Goal: Transaction & Acquisition: Purchase product/service

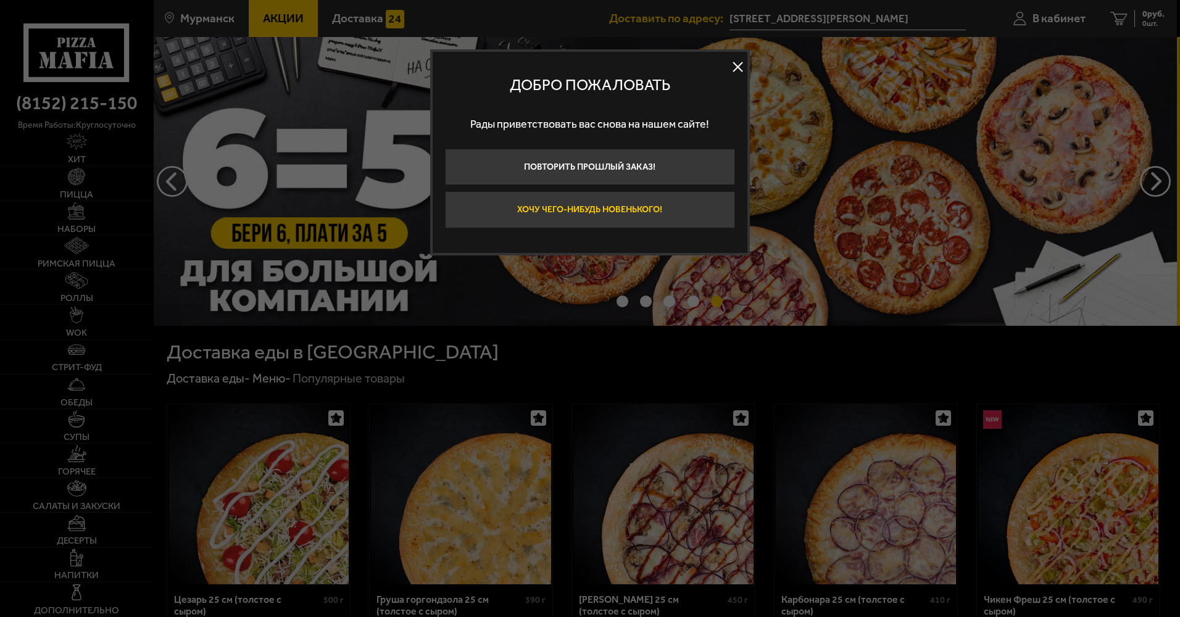
click at [611, 200] on button "Хочу чего-нибудь новенького!" at bounding box center [590, 209] width 290 height 37
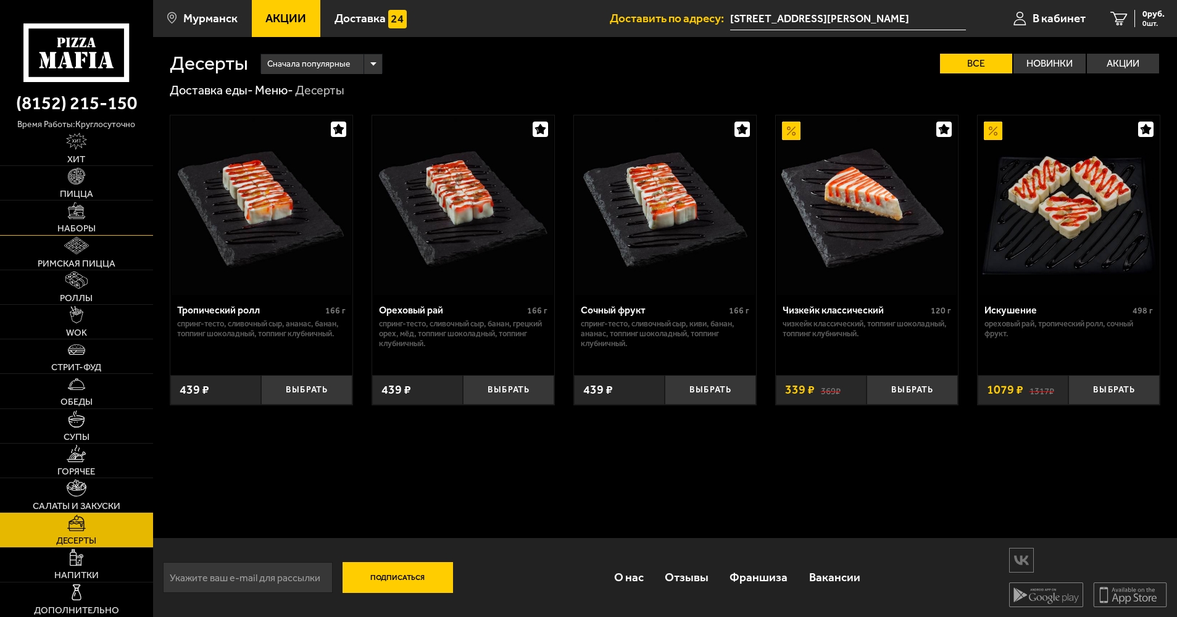
click at [68, 210] on img at bounding box center [76, 210] width 17 height 17
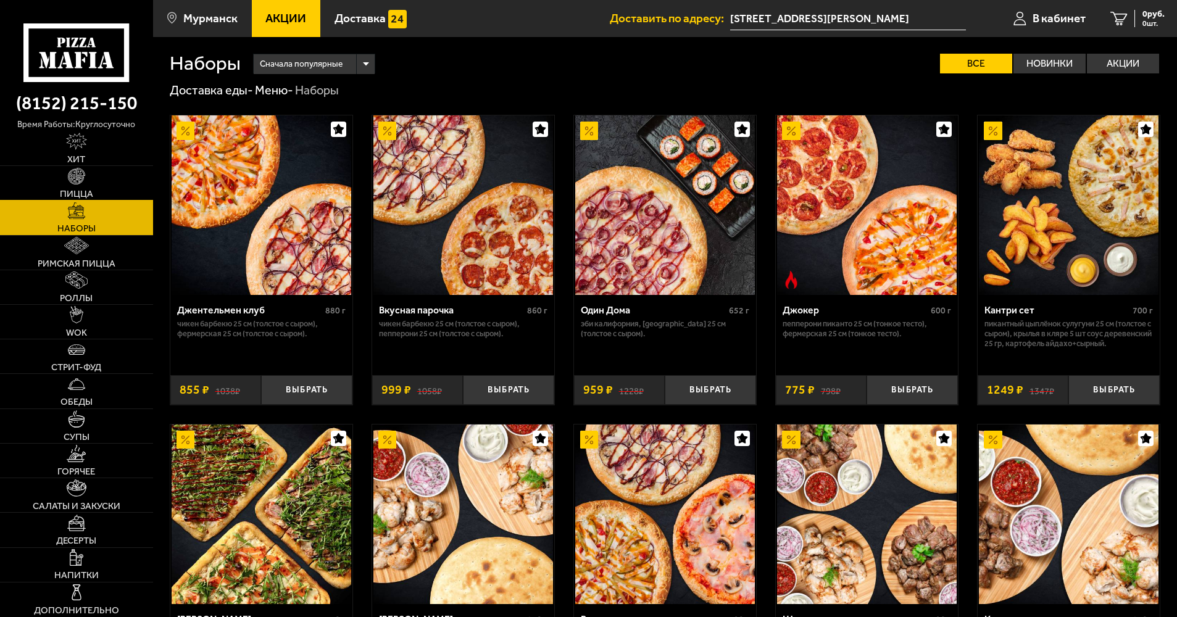
click at [83, 175] on img at bounding box center [76, 176] width 17 height 17
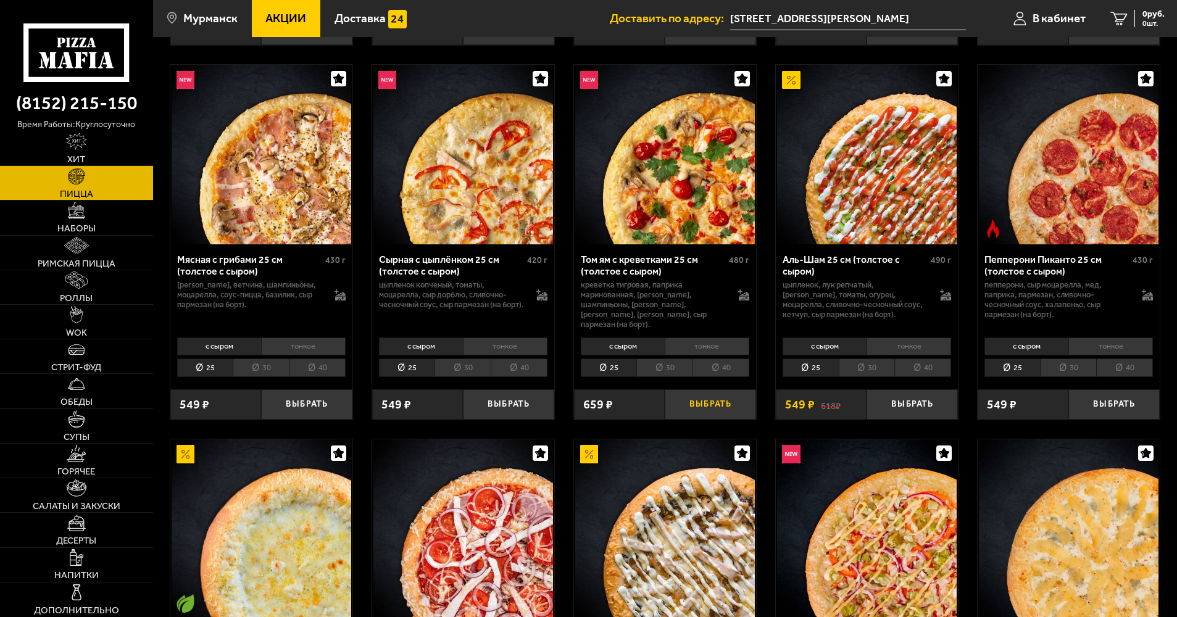
scroll to position [432, 0]
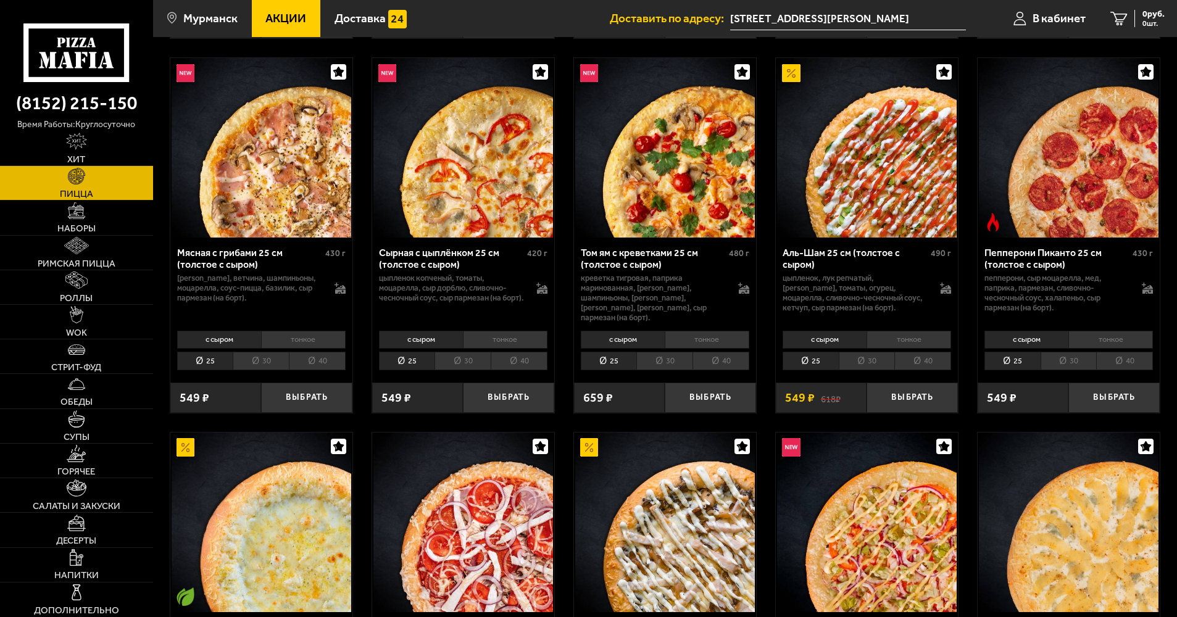
click at [664, 352] on li "30" at bounding box center [664, 361] width 56 height 19
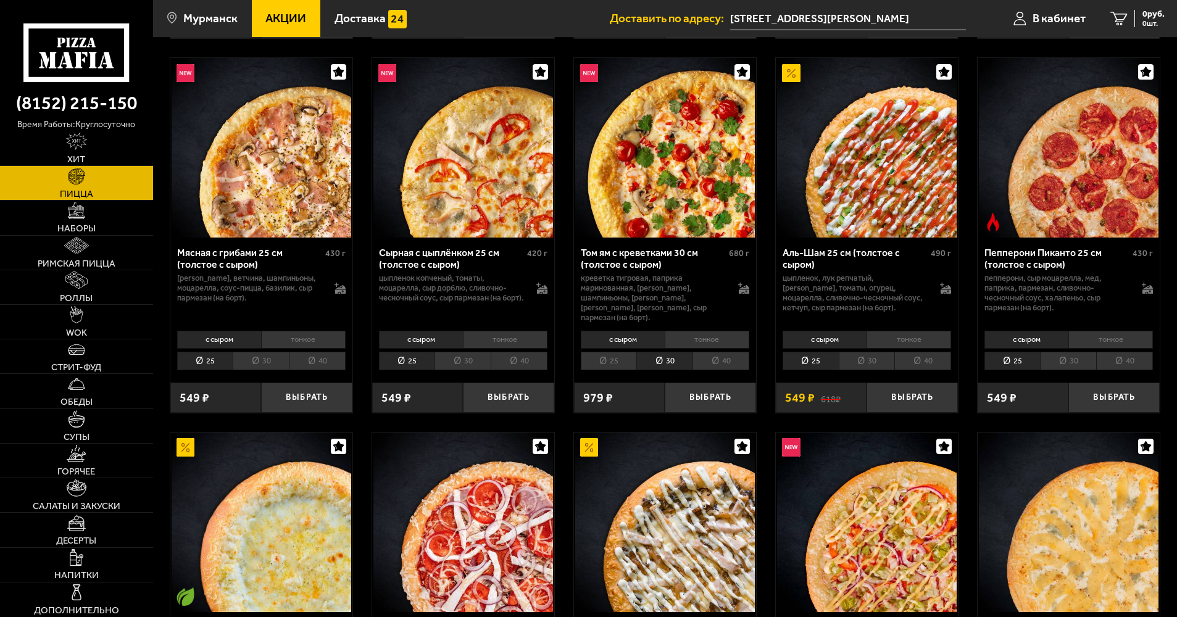
click at [645, 333] on li "с сыром" at bounding box center [623, 339] width 84 height 17
click at [709, 357] on li "40" at bounding box center [720, 361] width 57 height 19
click at [680, 354] on li "30" at bounding box center [664, 361] width 56 height 19
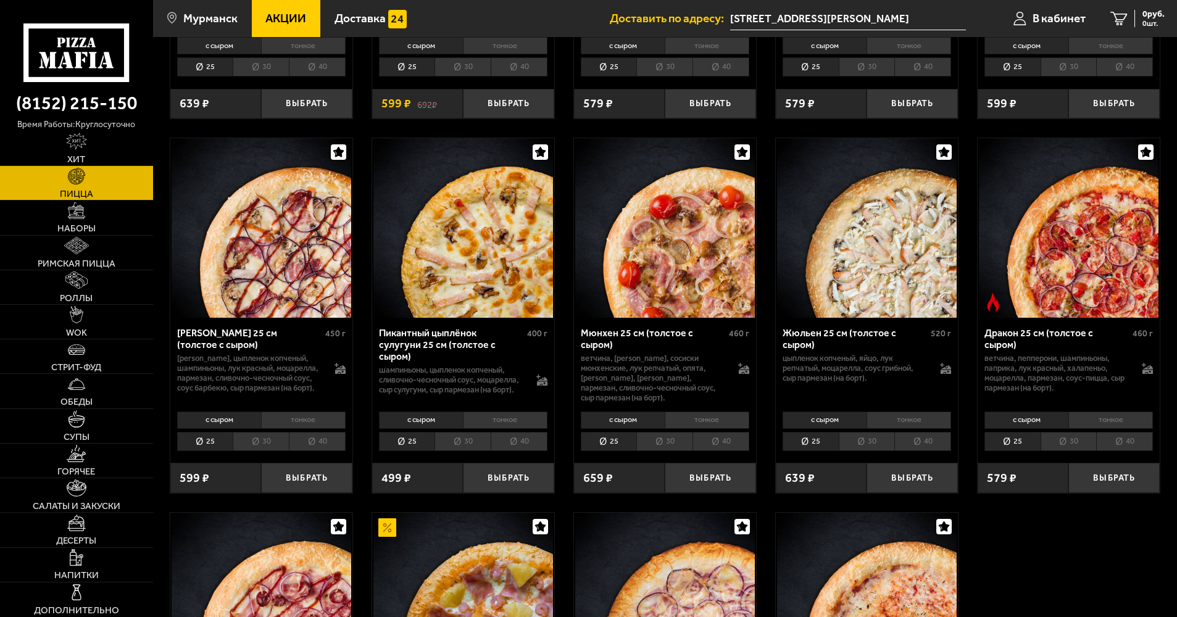
scroll to position [2159, 0]
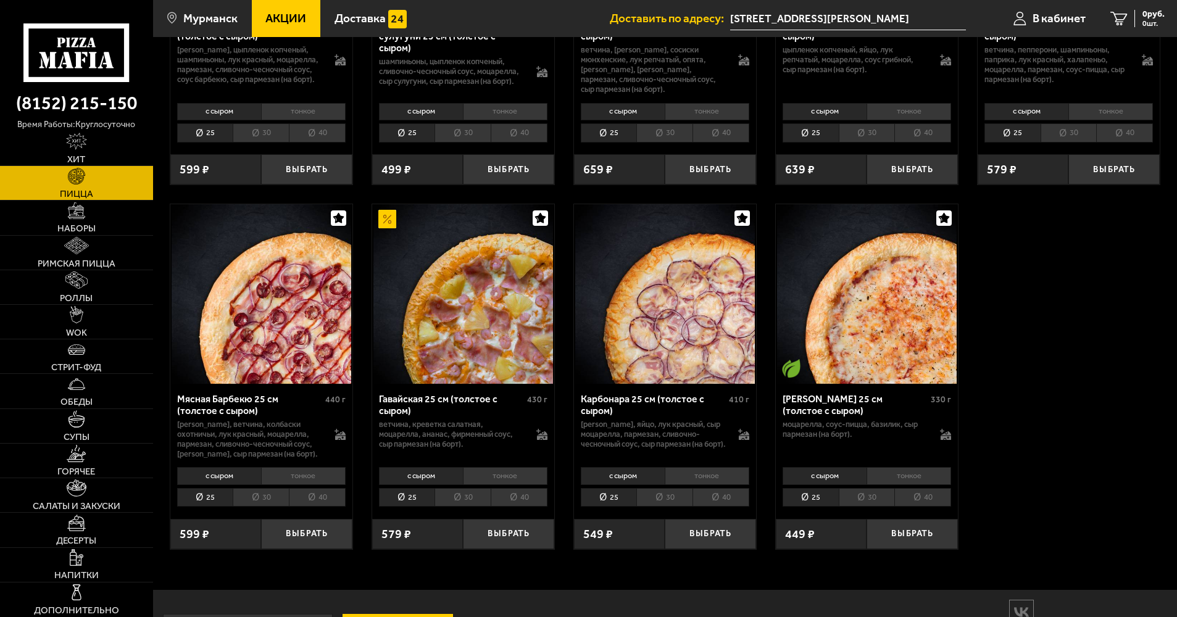
click at [269, 507] on li "30" at bounding box center [261, 497] width 56 height 19
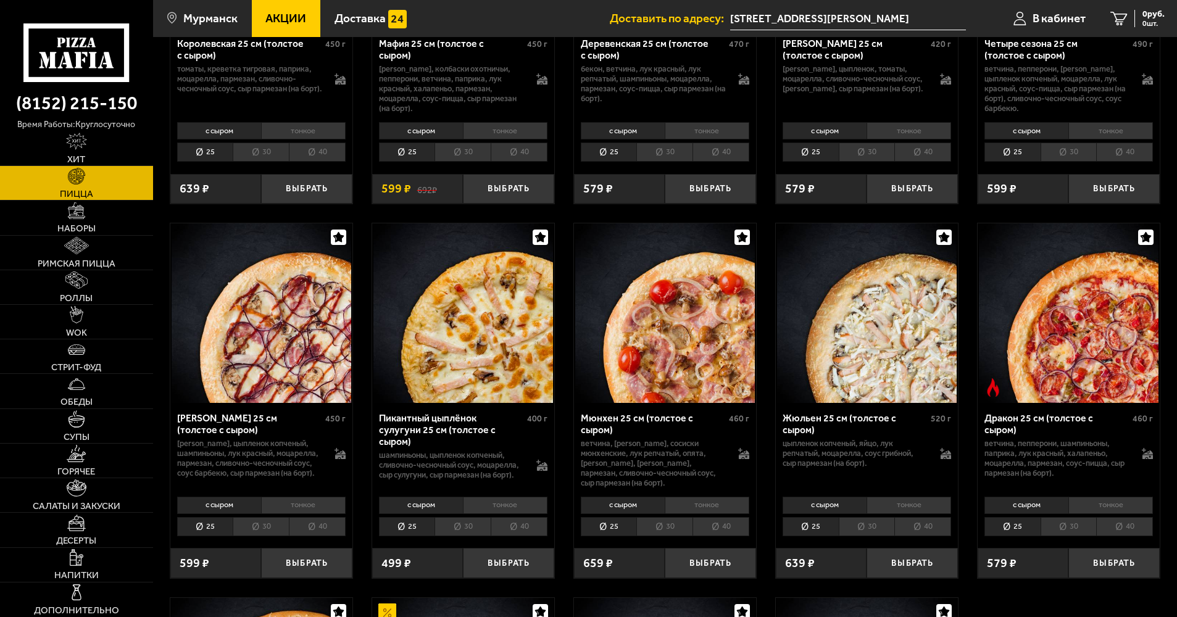
scroll to position [1727, 0]
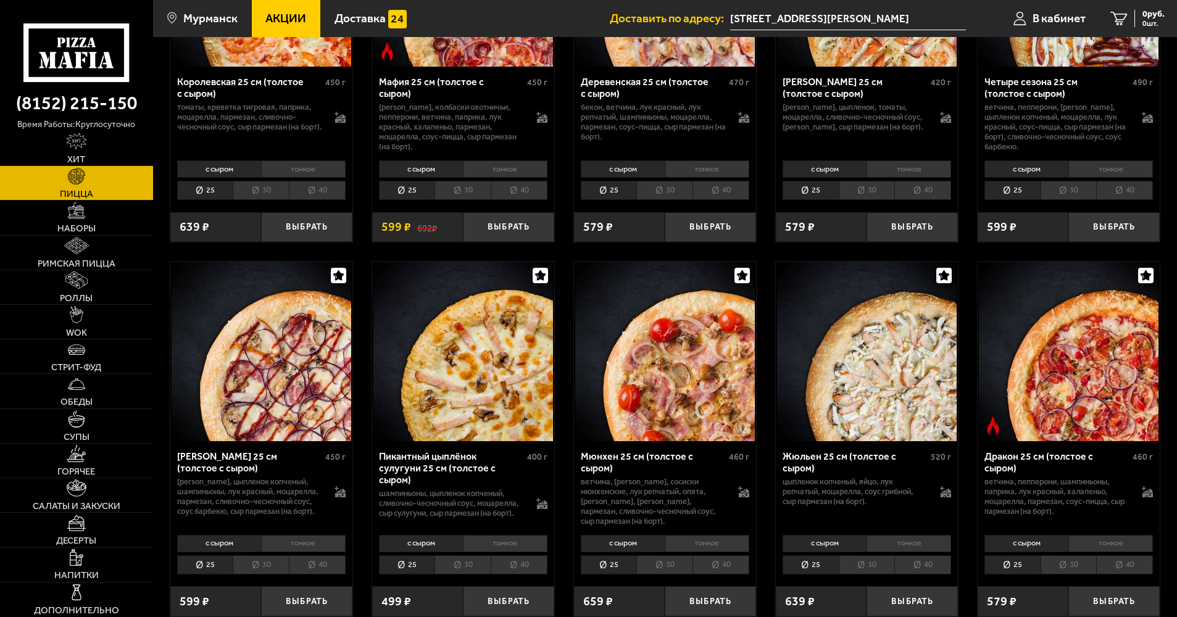
click at [865, 566] on li "30" at bounding box center [866, 564] width 56 height 19
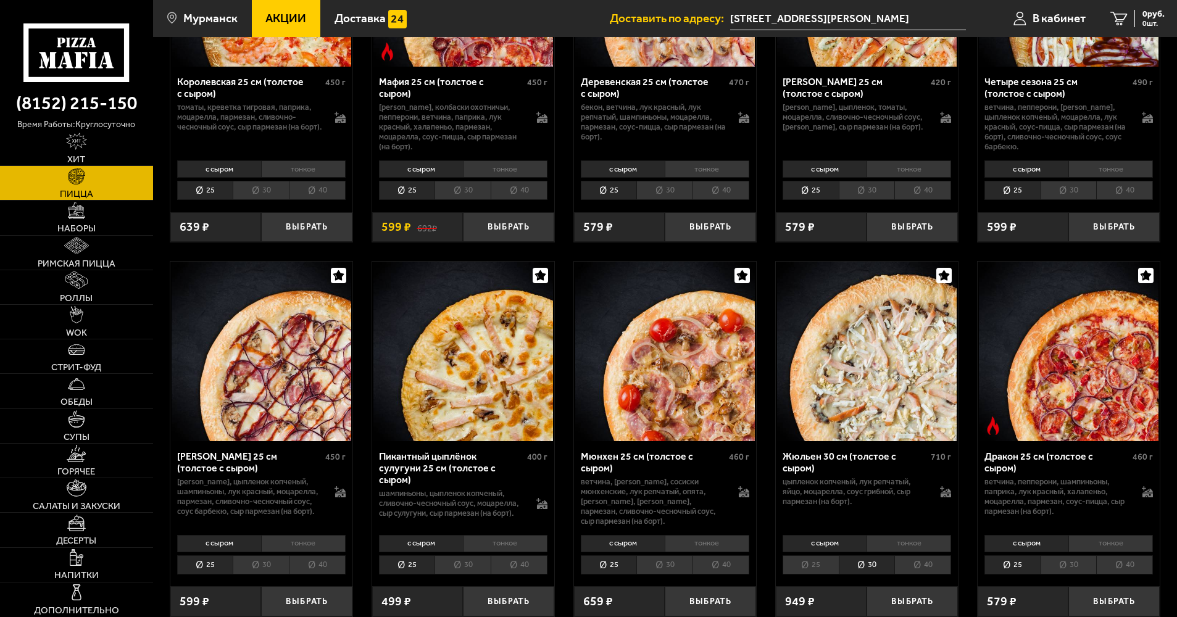
click at [265, 568] on li "30" at bounding box center [261, 564] width 56 height 19
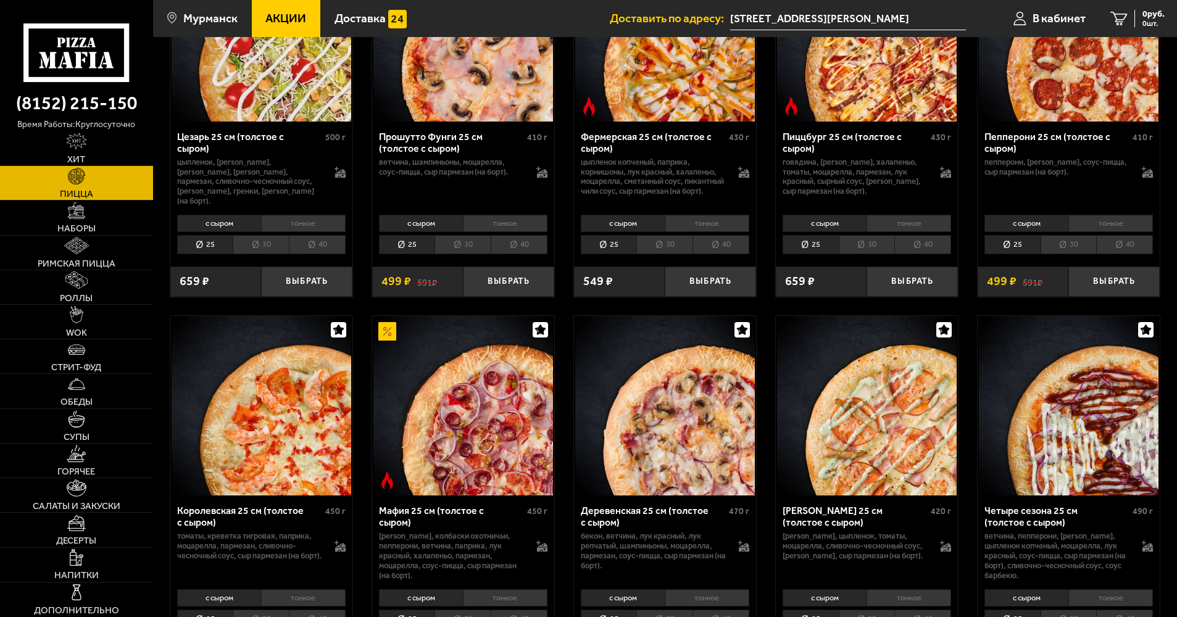
scroll to position [1172, 0]
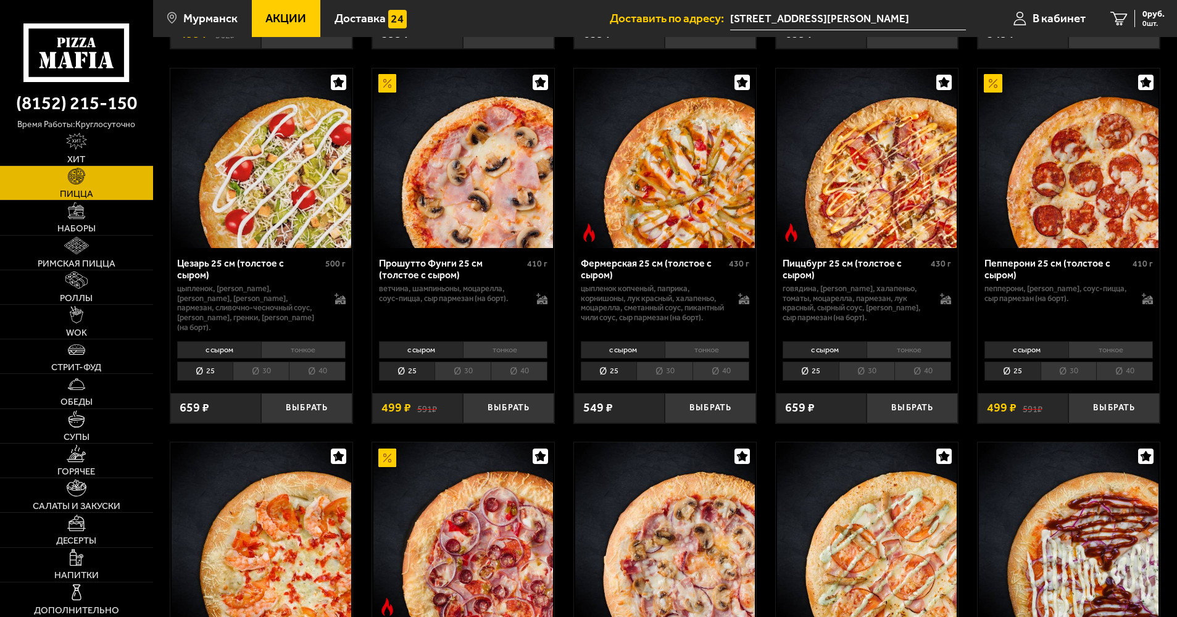
click at [465, 373] on li "30" at bounding box center [462, 371] width 56 height 19
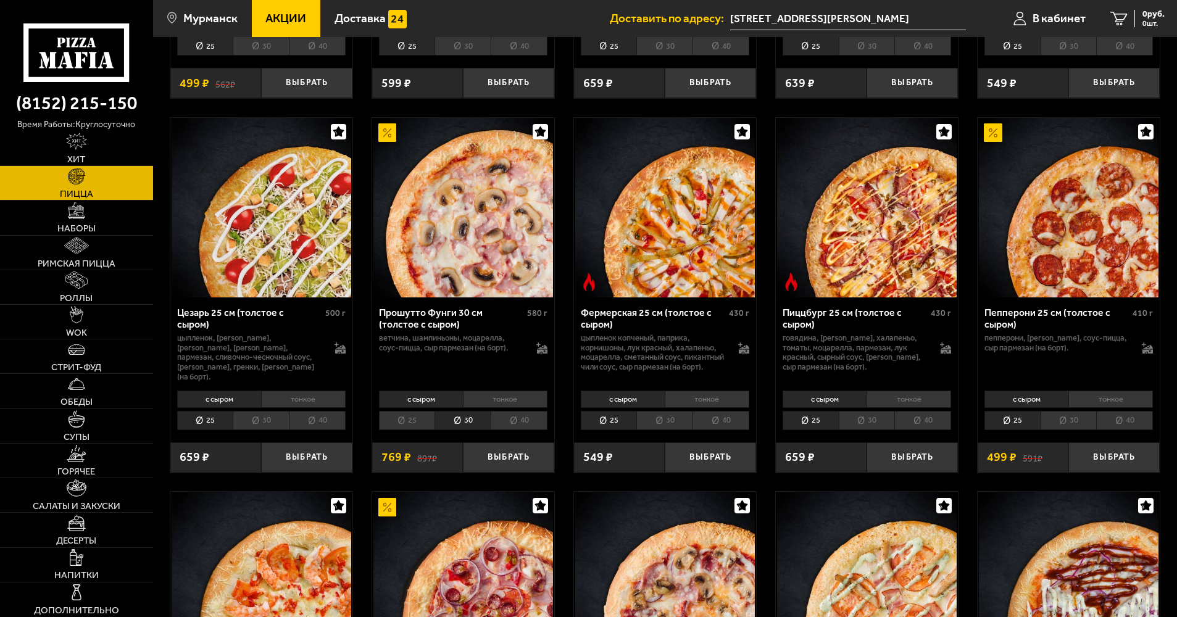
scroll to position [1111, 0]
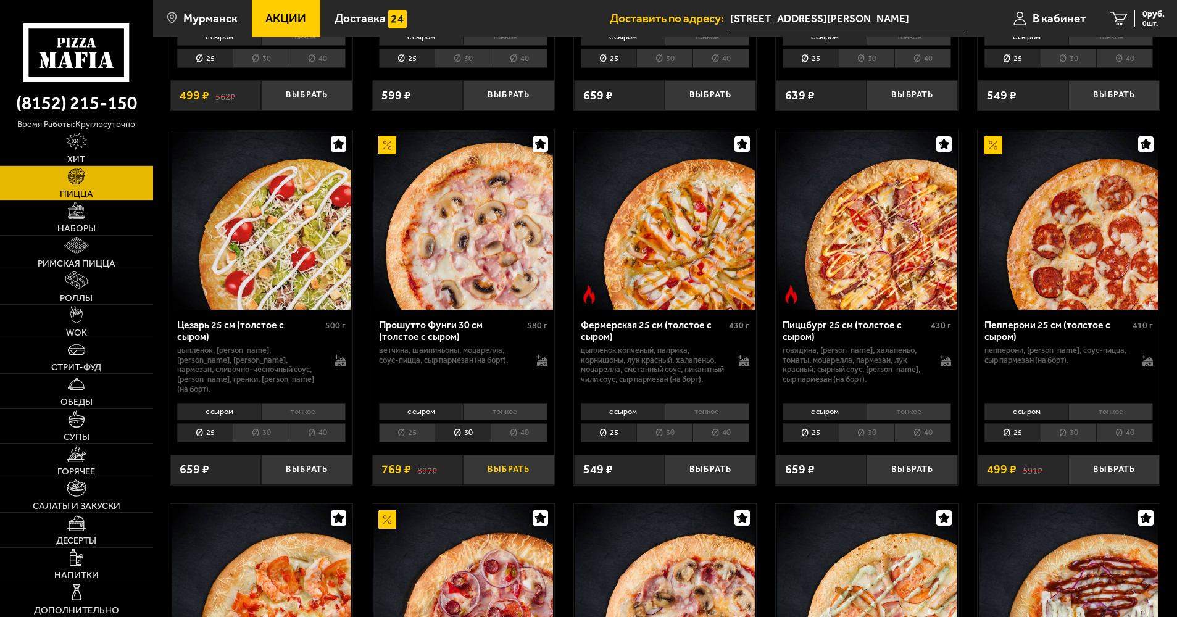
click at [502, 473] on button "Выбрать" at bounding box center [508, 470] width 91 height 30
click at [96, 221] on link "Наборы" at bounding box center [76, 218] width 153 height 34
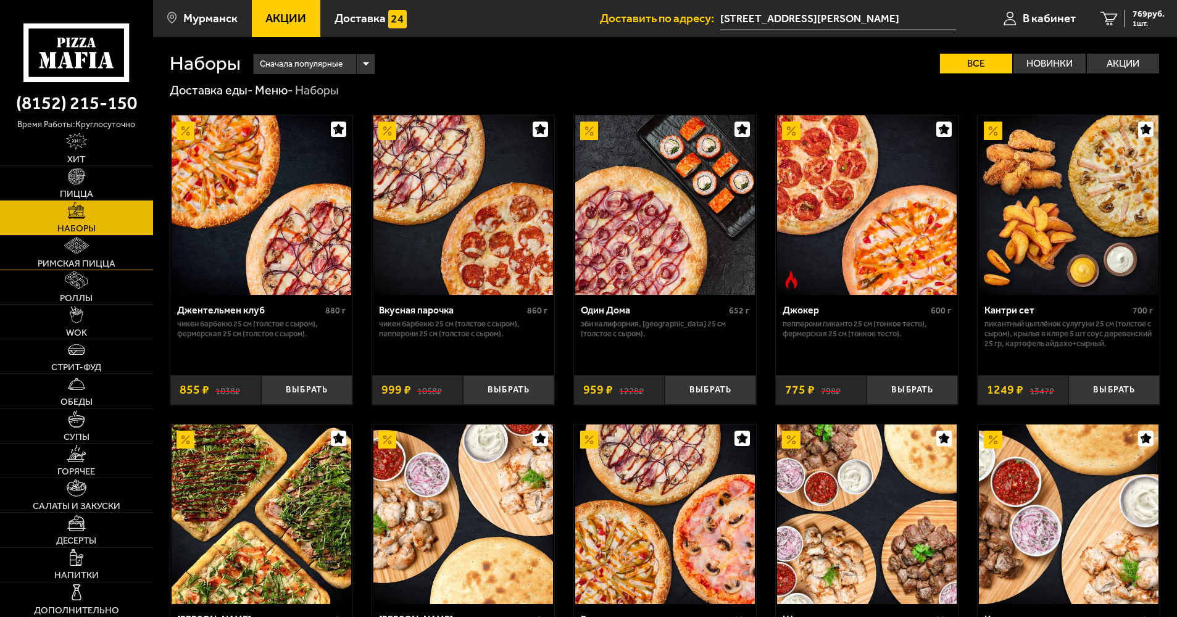
click at [107, 249] on link "Римская пицца" at bounding box center [76, 253] width 153 height 34
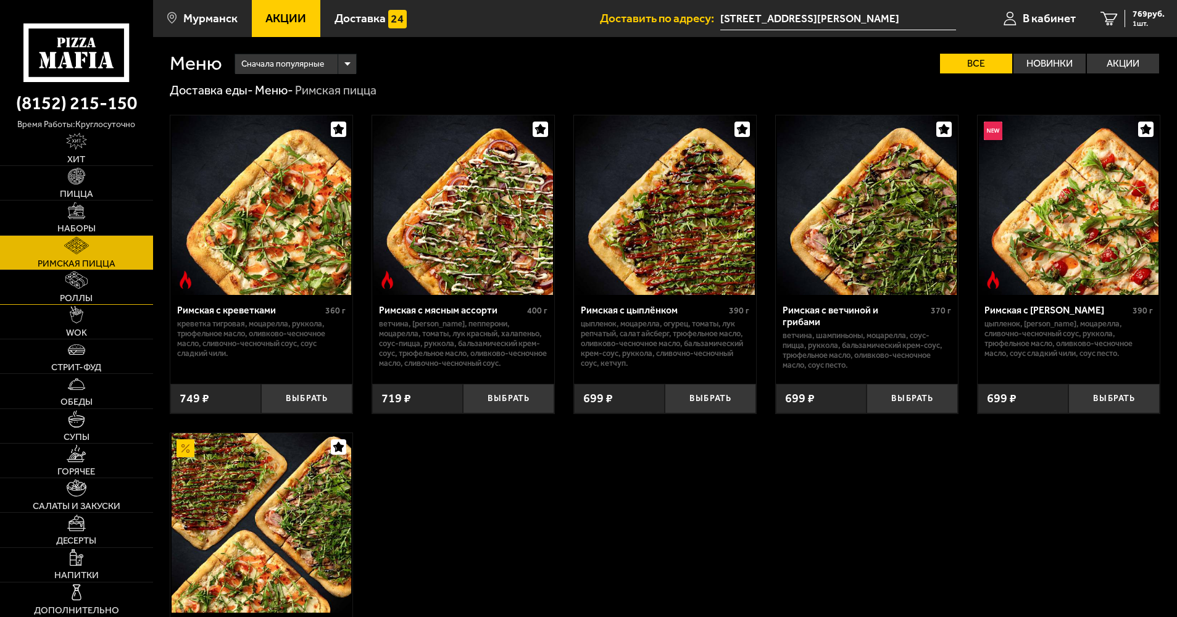
click at [99, 295] on link "Роллы" at bounding box center [76, 287] width 153 height 34
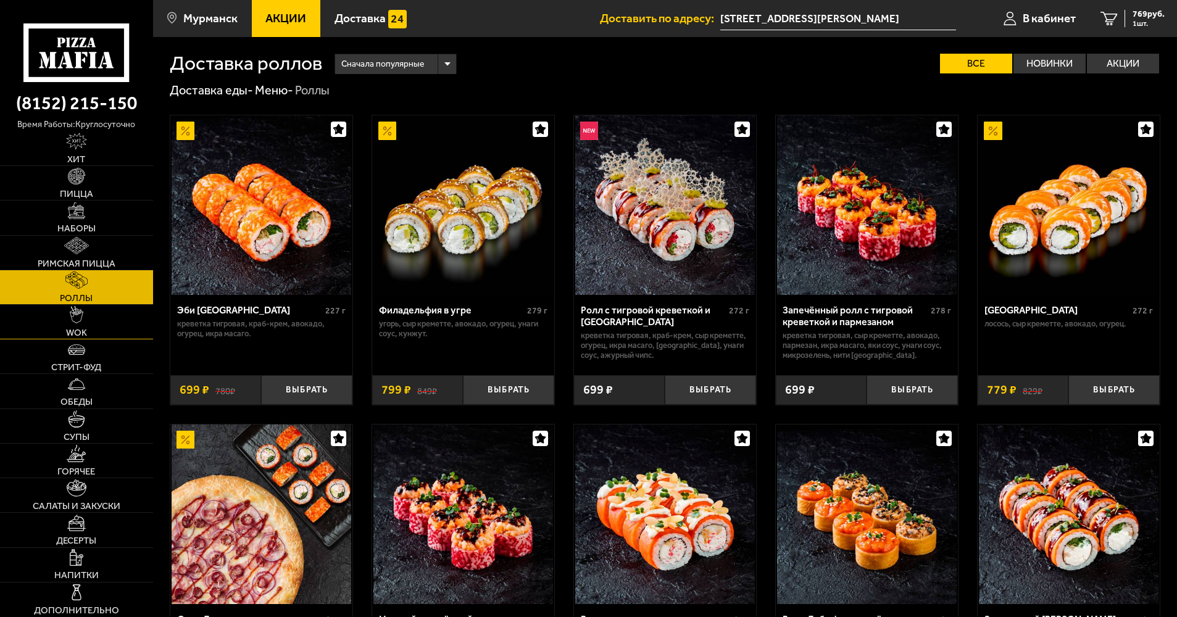
click at [93, 330] on link "WOK" at bounding box center [76, 322] width 153 height 34
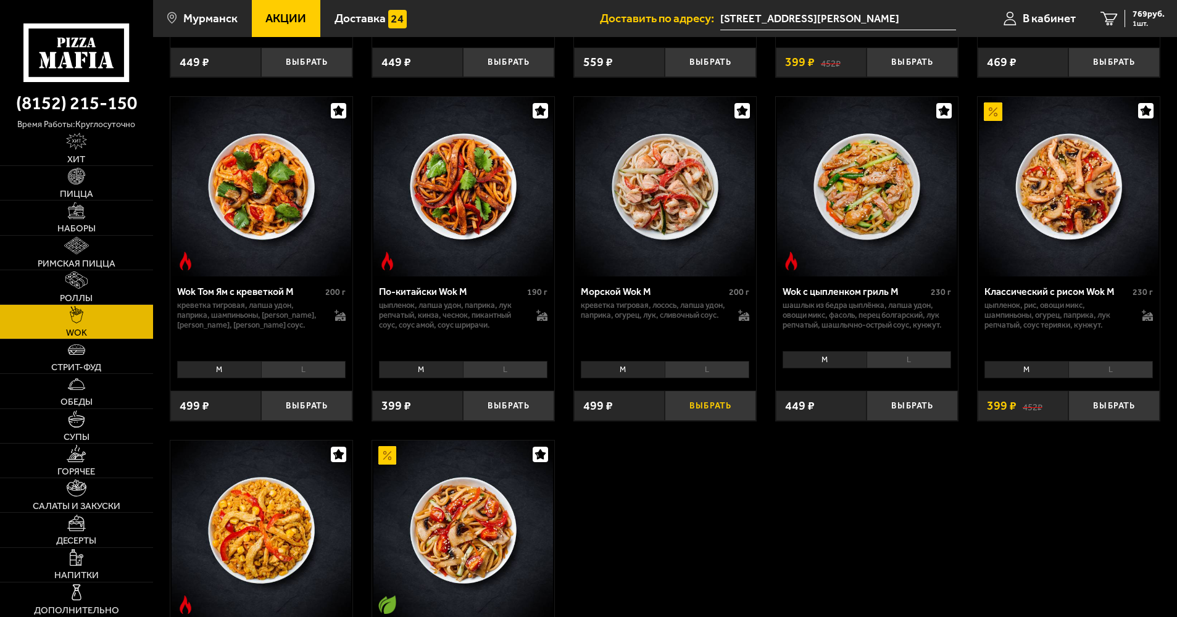
scroll to position [555, 0]
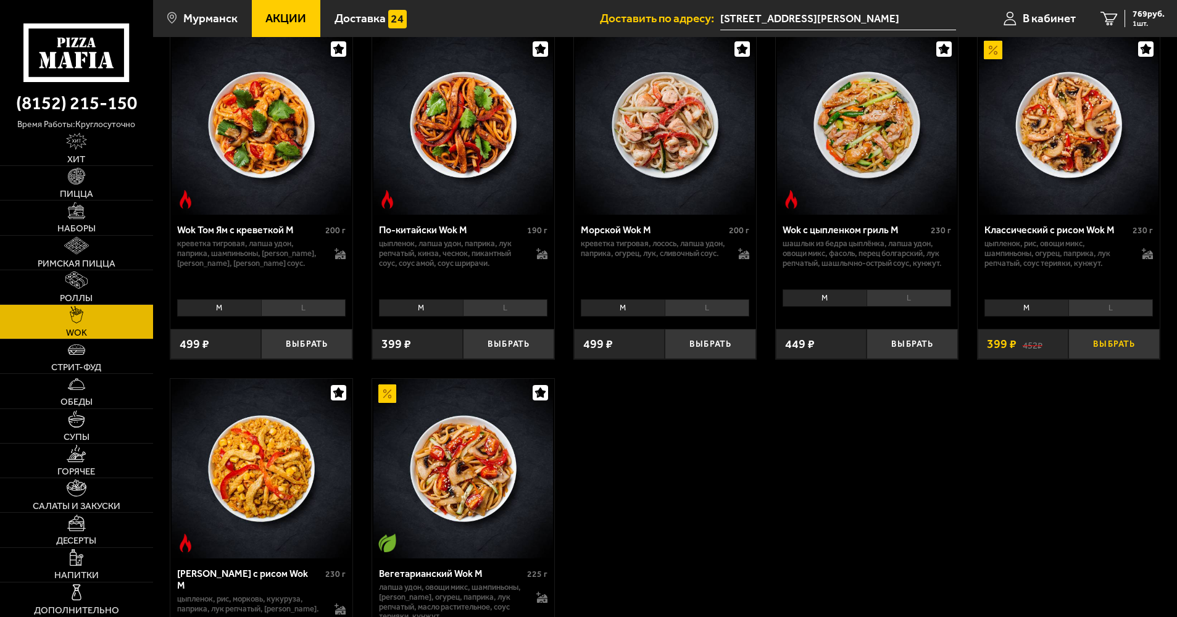
click at [1104, 347] on button "Выбрать" at bounding box center [1113, 344] width 91 height 30
click at [89, 479] on link "Салаты и закуски" at bounding box center [76, 495] width 153 height 34
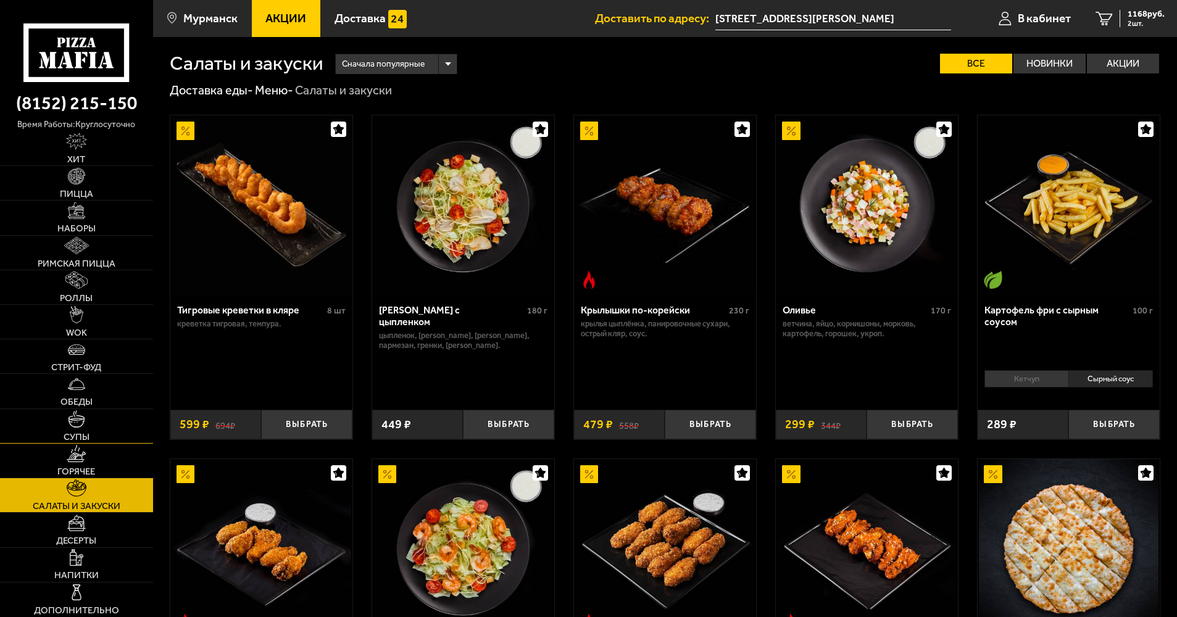
click at [96, 442] on link "Супы" at bounding box center [76, 426] width 153 height 34
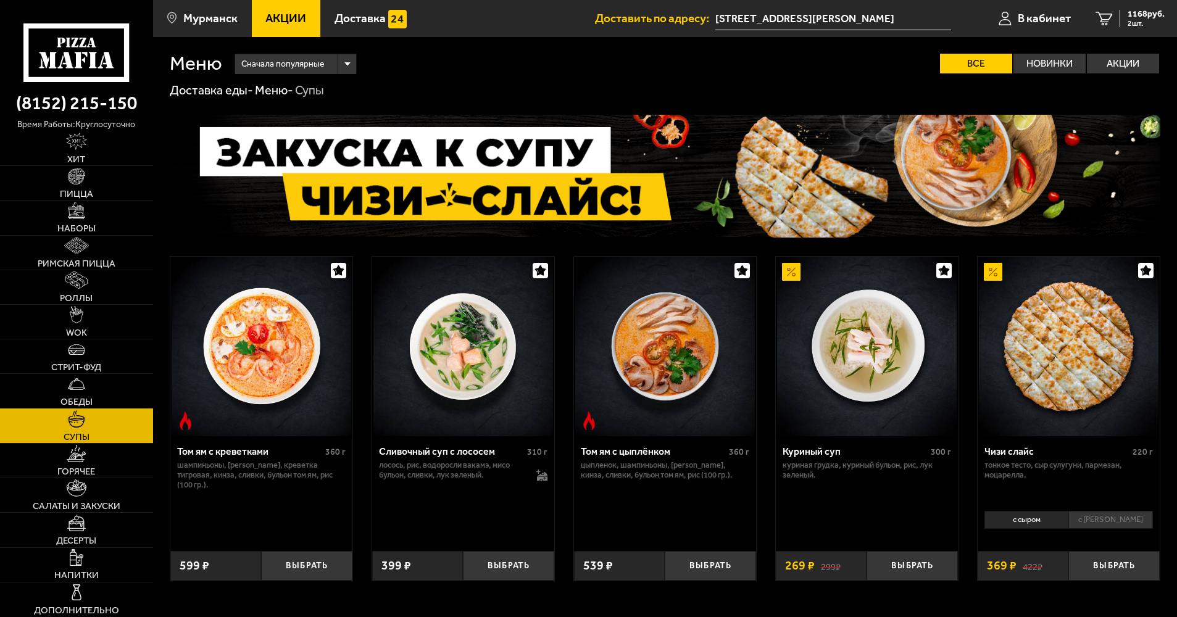
click at [93, 403] on link "Обеды" at bounding box center [76, 391] width 153 height 34
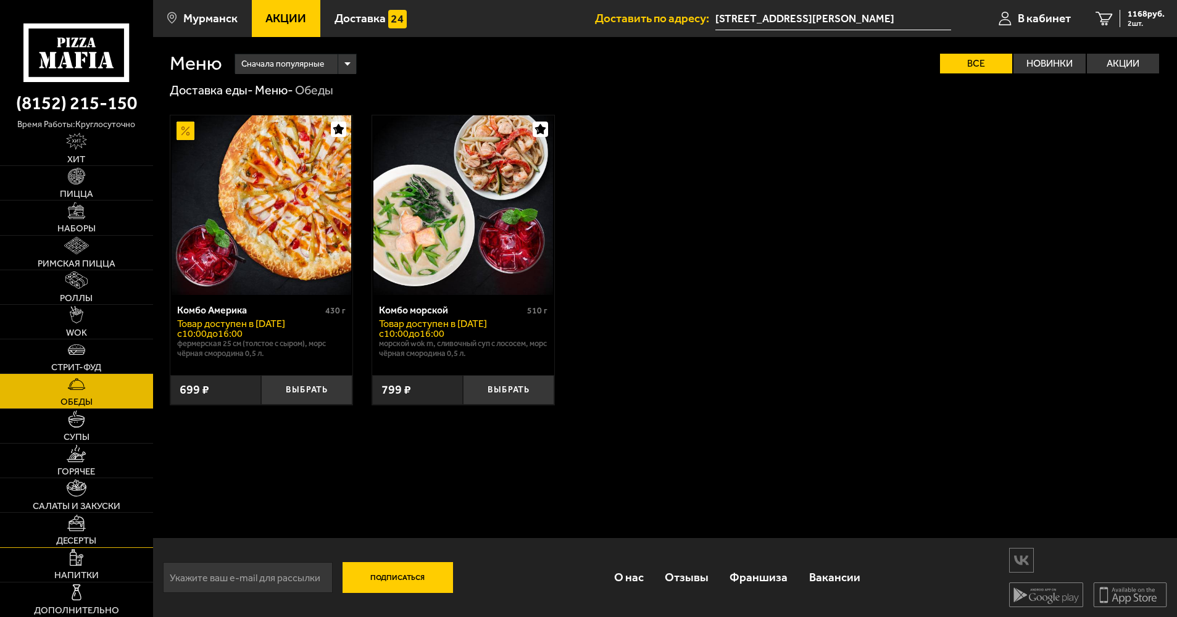
click at [93, 525] on link "Десерты" at bounding box center [76, 530] width 153 height 34
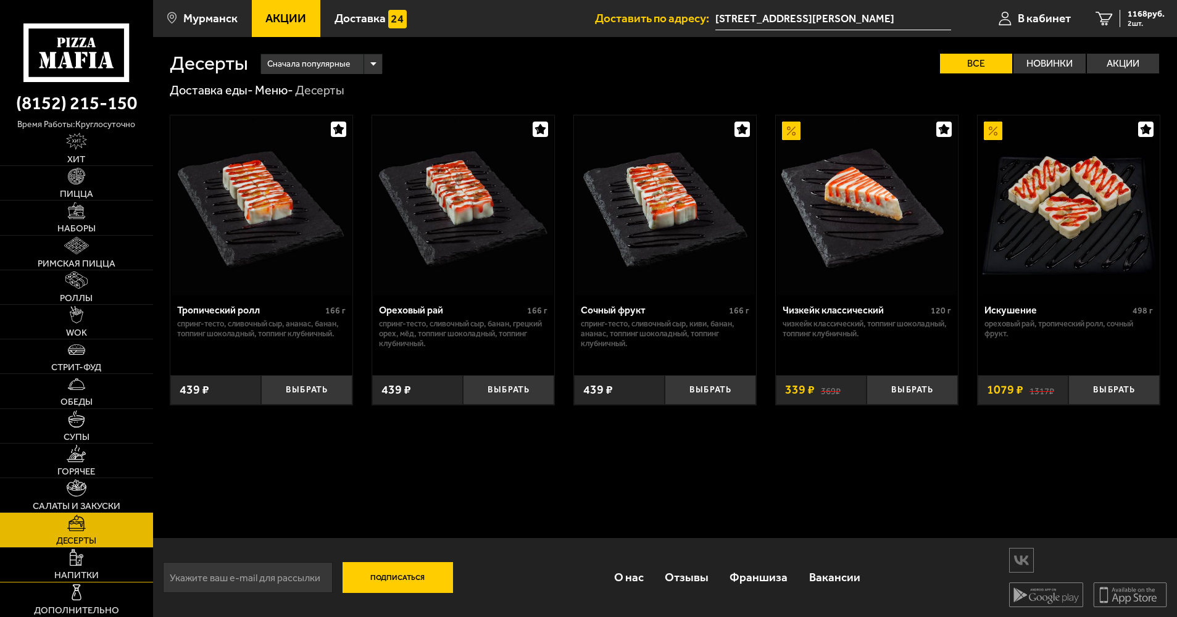
click at [107, 555] on link "Напитки" at bounding box center [76, 565] width 153 height 34
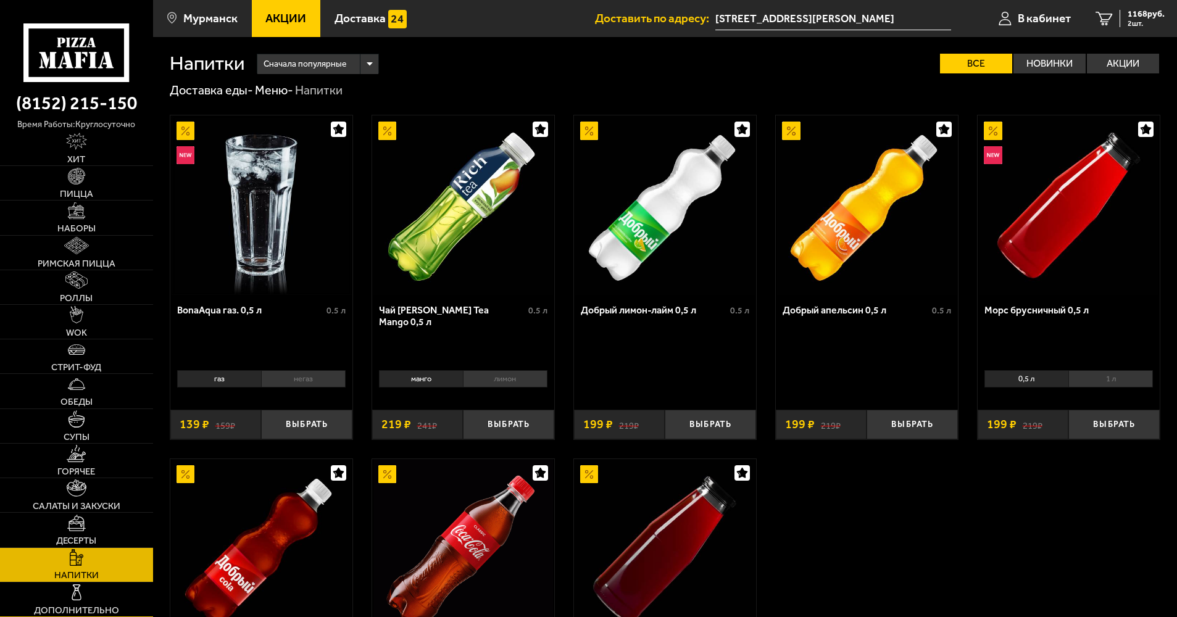
click at [103, 593] on link "Дополнительно" at bounding box center [76, 599] width 153 height 34
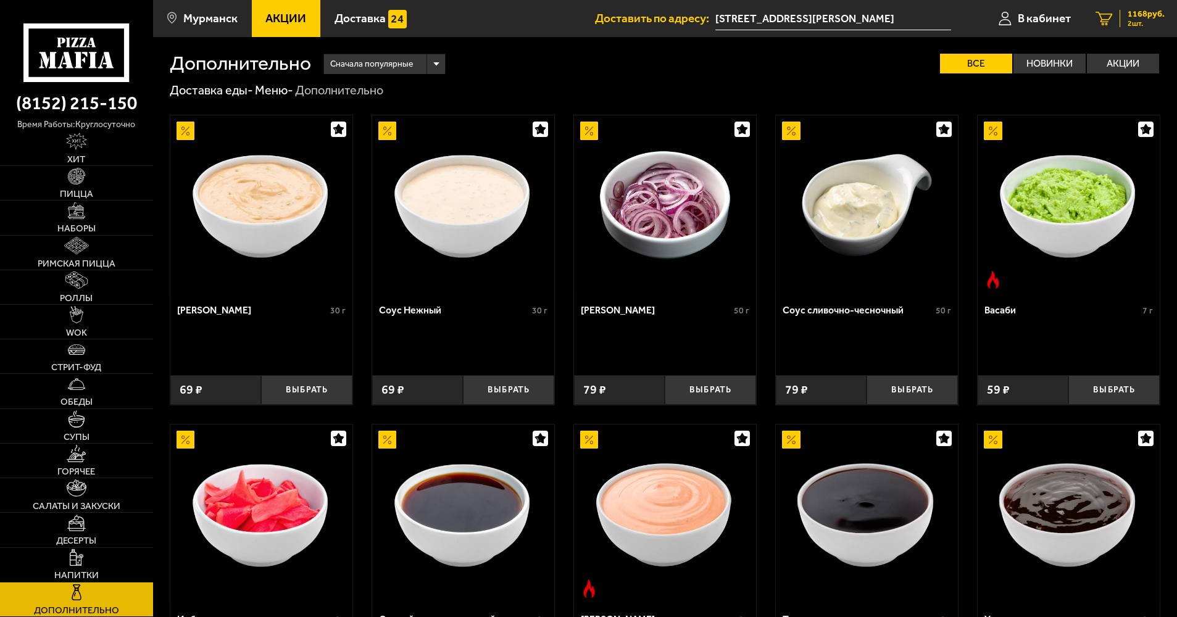
click at [1127, 28] on link "2 1168 руб. 2 шт." at bounding box center [1130, 18] width 94 height 37
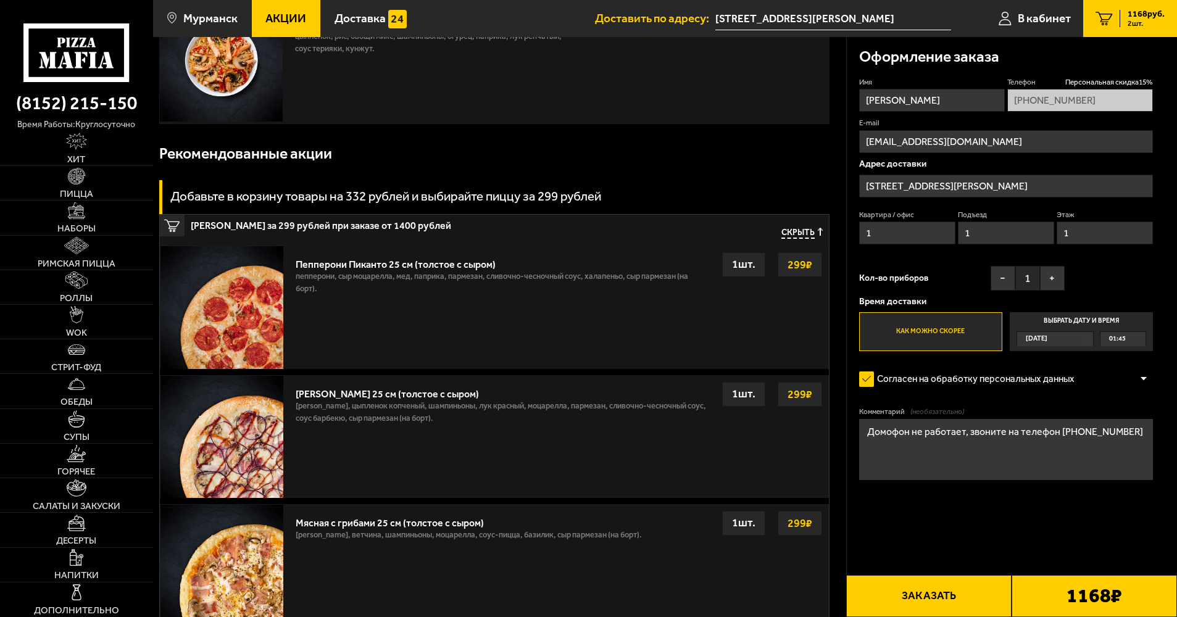
scroll to position [370, 0]
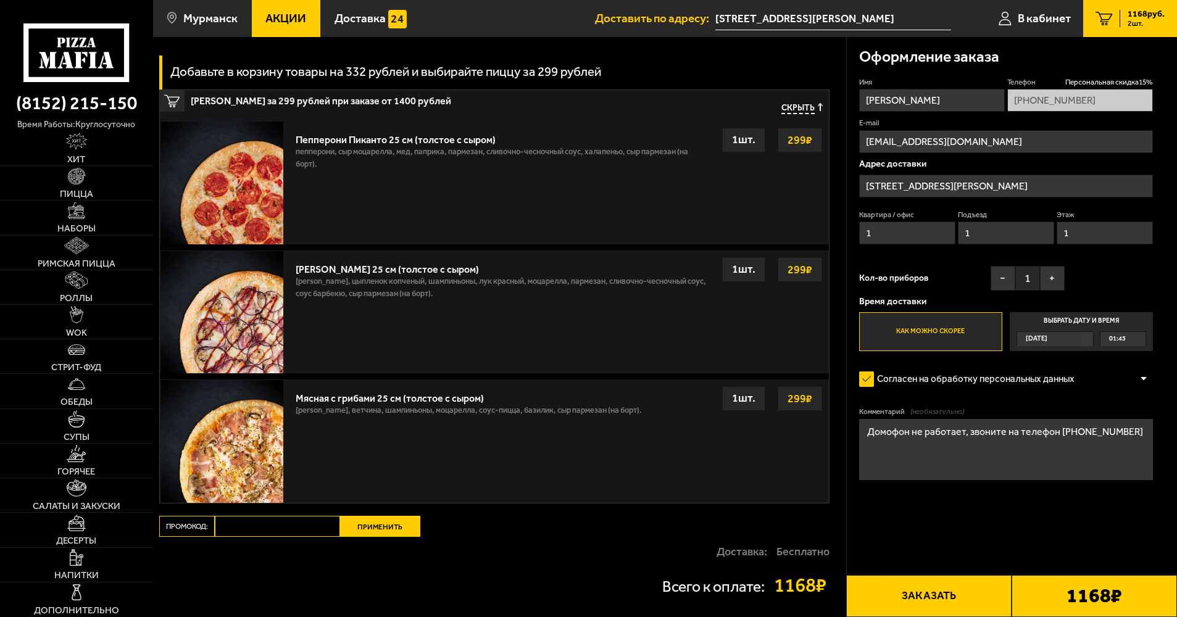
click at [748, 132] on div "1 шт." at bounding box center [743, 140] width 43 height 25
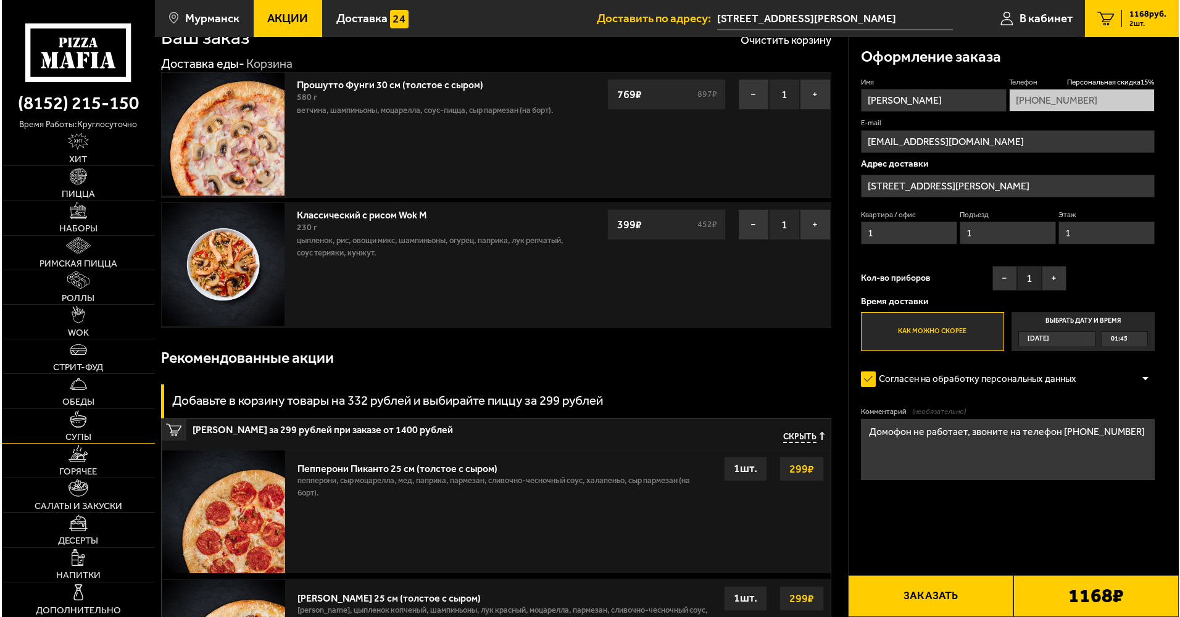
scroll to position [62, 0]
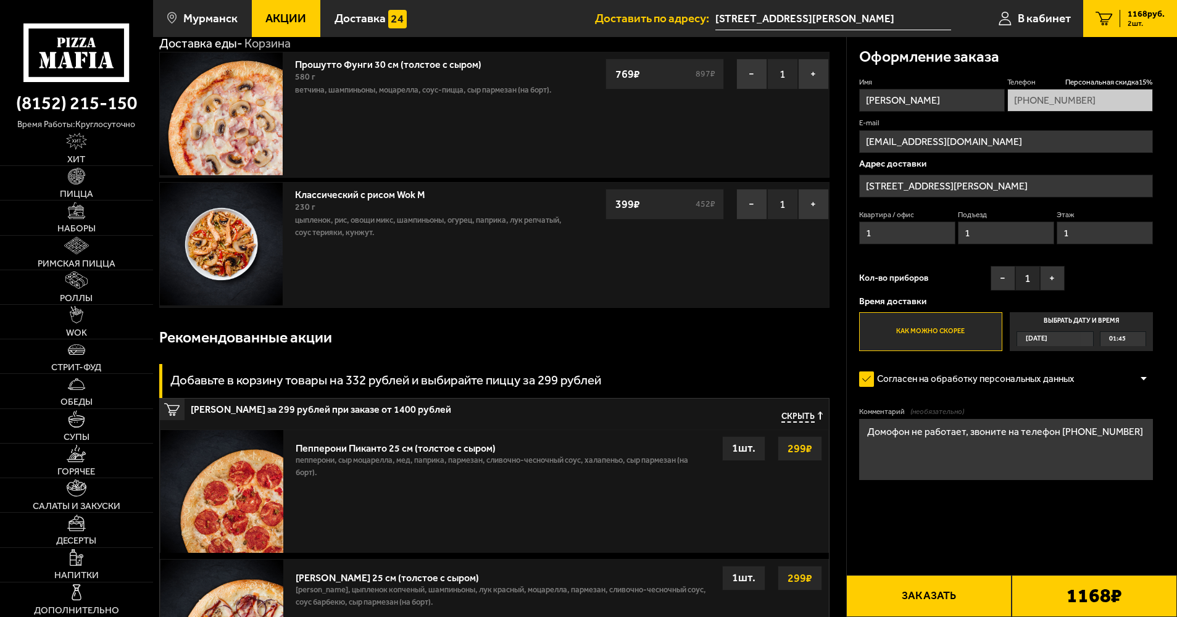
click at [953, 602] on button "Заказать" at bounding box center [928, 596] width 165 height 42
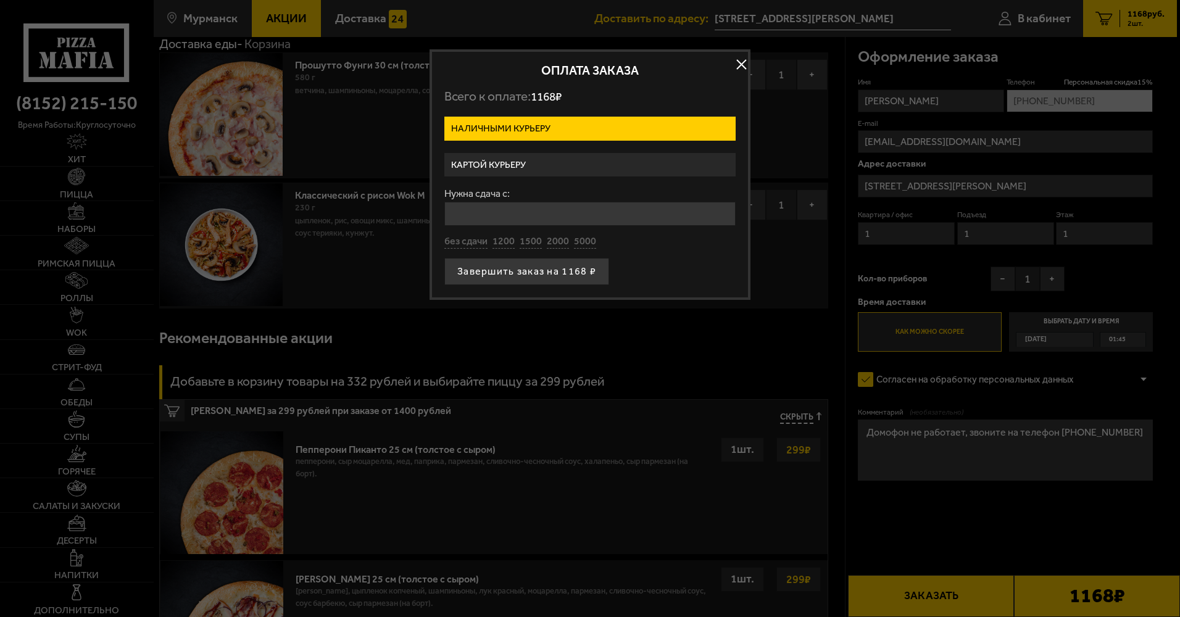
click at [566, 155] on label "Картой курьеру" at bounding box center [589, 165] width 291 height 24
click at [0, 0] on input "Картой курьеру" at bounding box center [0, 0] width 0 height 0
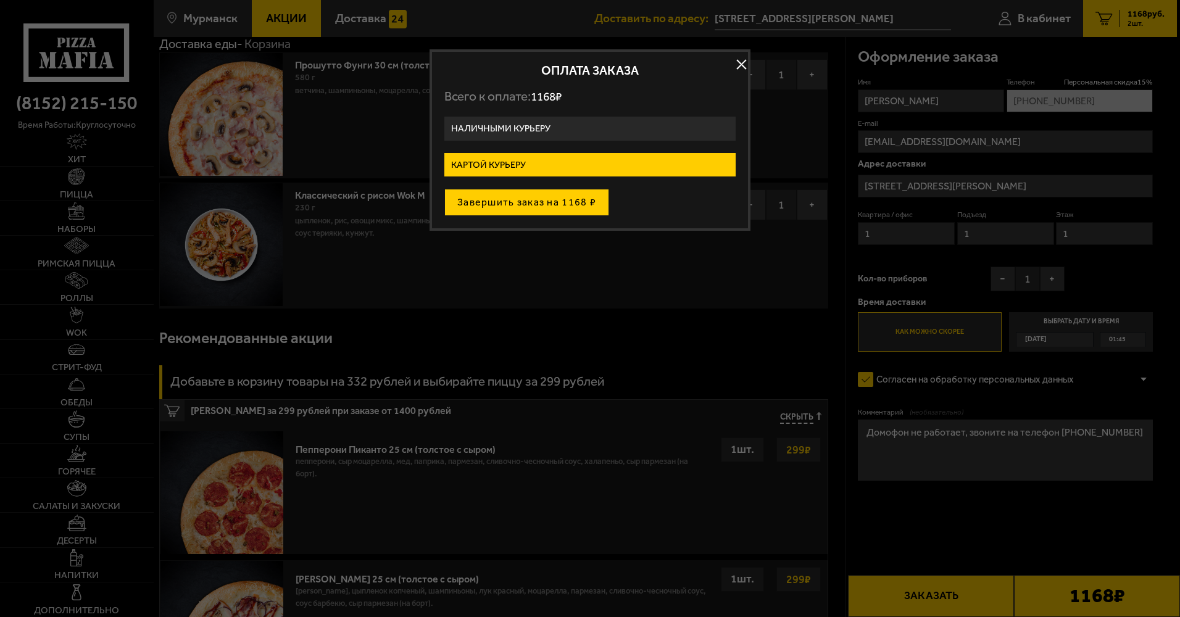
click at [550, 204] on button "Завершить заказ на 1168 ₽" at bounding box center [526, 202] width 165 height 27
